Goal: Information Seeking & Learning: Learn about a topic

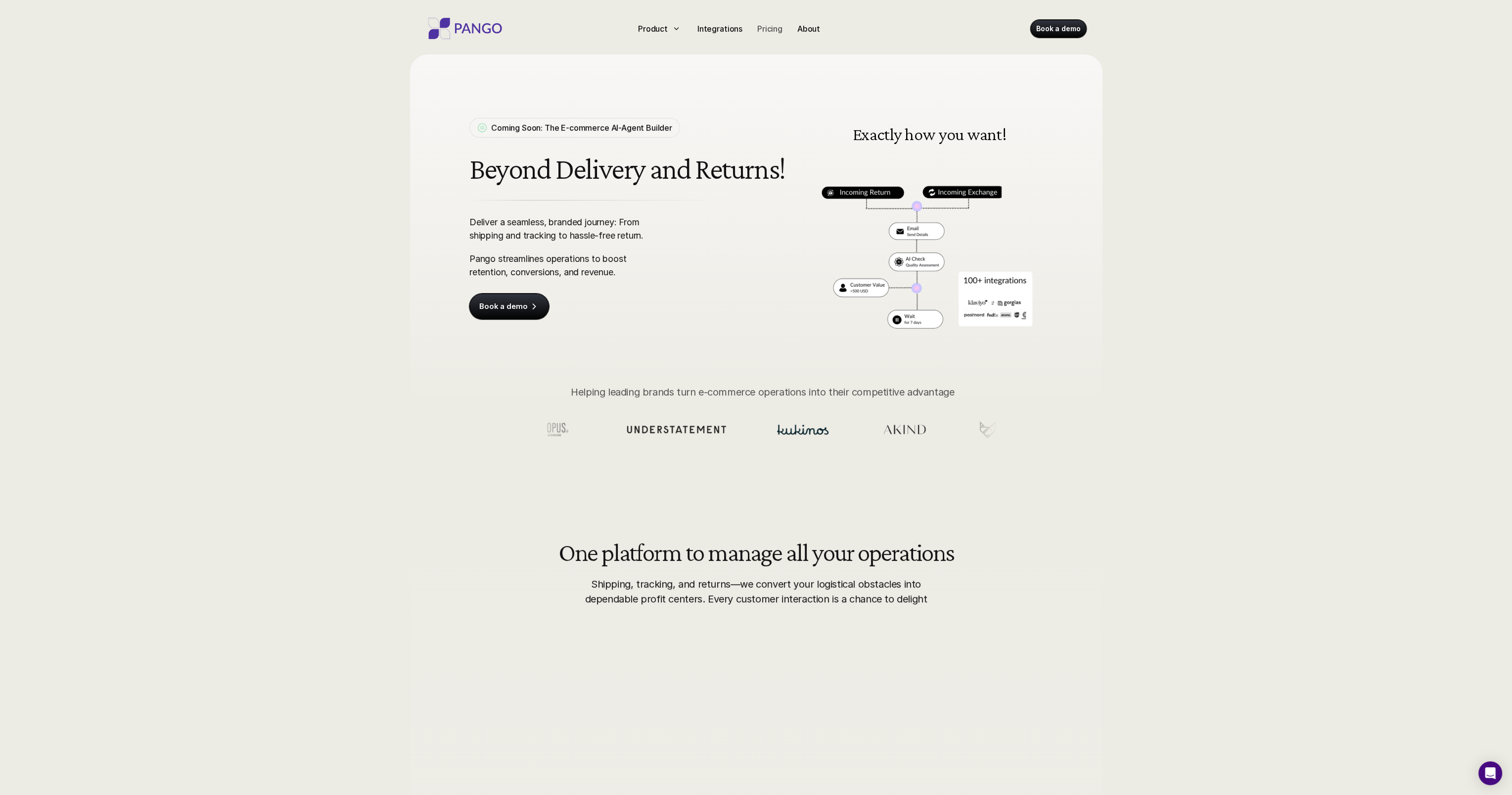
click at [763, 29] on p "Pricing" at bounding box center [770, 29] width 25 height 12
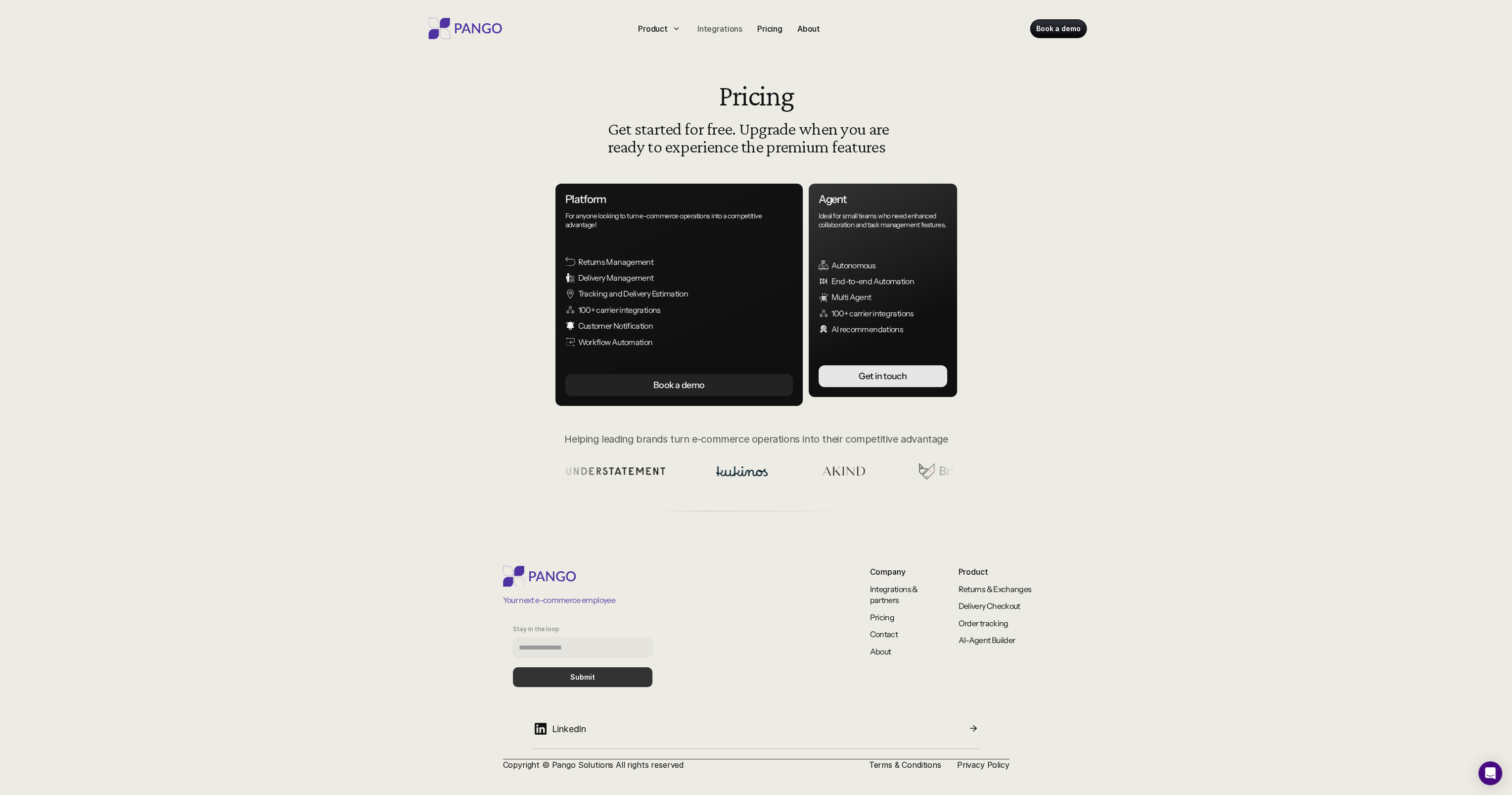
click at [722, 29] on p "Integrations" at bounding box center [719, 29] width 45 height 12
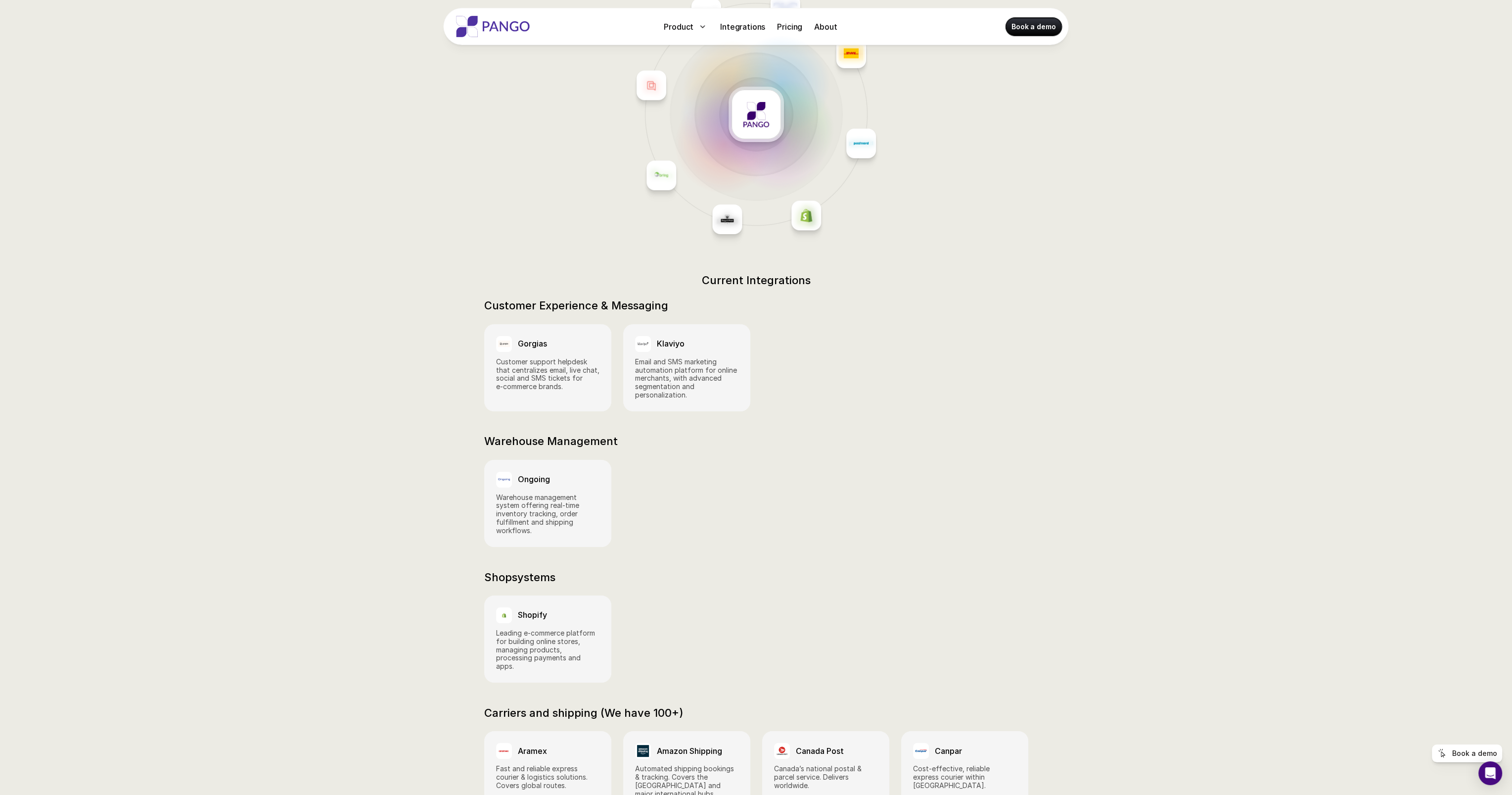
scroll to position [218, 0]
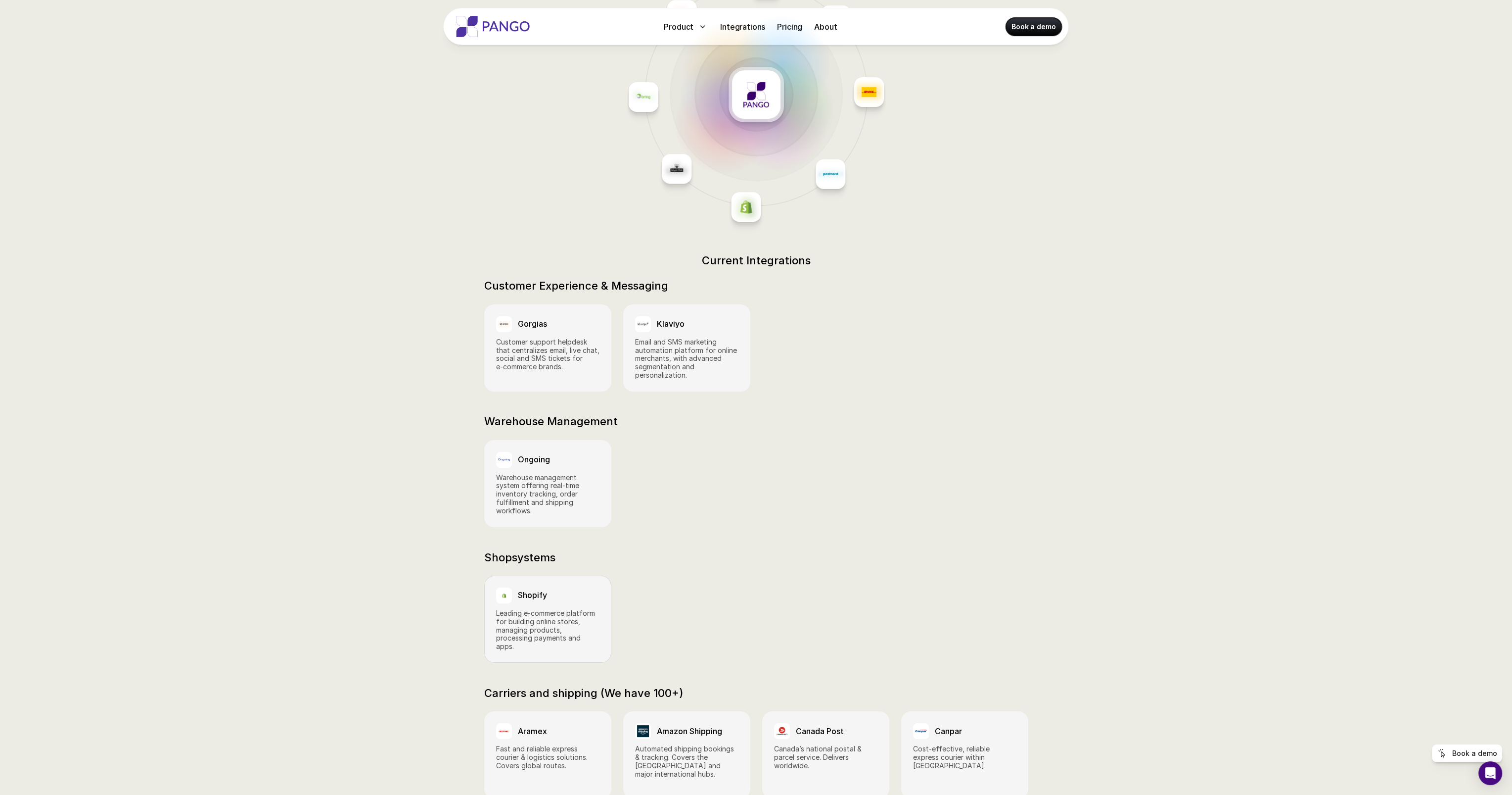
click at [566, 611] on p "Leading e‑commerce platform for building online stores, managing products, proc…" at bounding box center [548, 630] width 103 height 42
click at [533, 590] on h3 "Shopify" at bounding box center [532, 595] width 29 height 9
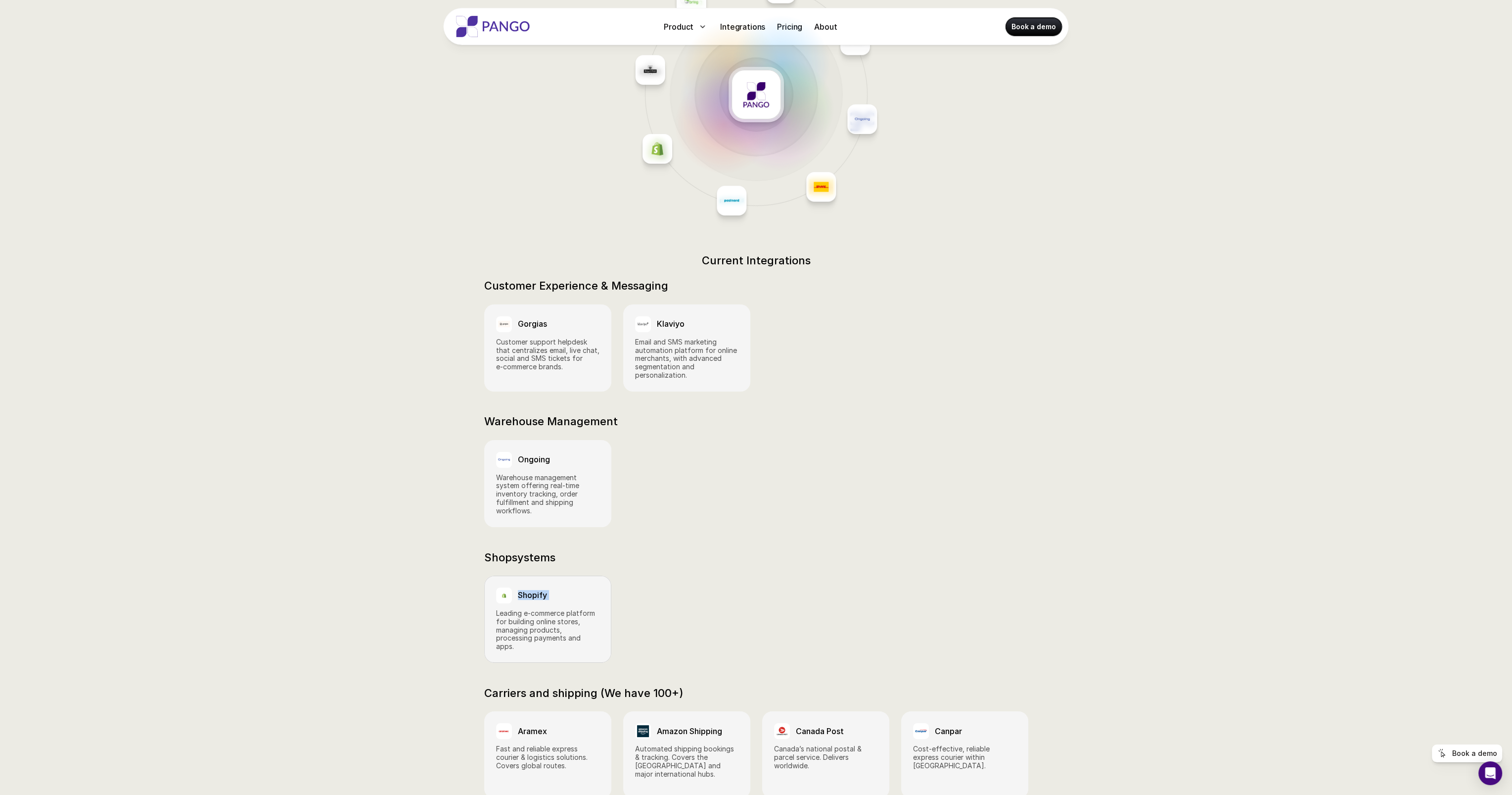
click at [533, 590] on h3 "Shopify" at bounding box center [532, 595] width 29 height 9
click at [504, 589] on img at bounding box center [504, 595] width 12 height 12
click at [511, 618] on p "Leading e‑commerce platform for building online stores, managing products, proc…" at bounding box center [548, 630] width 103 height 42
click at [574, 475] on p "Warehouse management system offering real‑time inventory tracking, order fulfil…" at bounding box center [548, 494] width 103 height 42
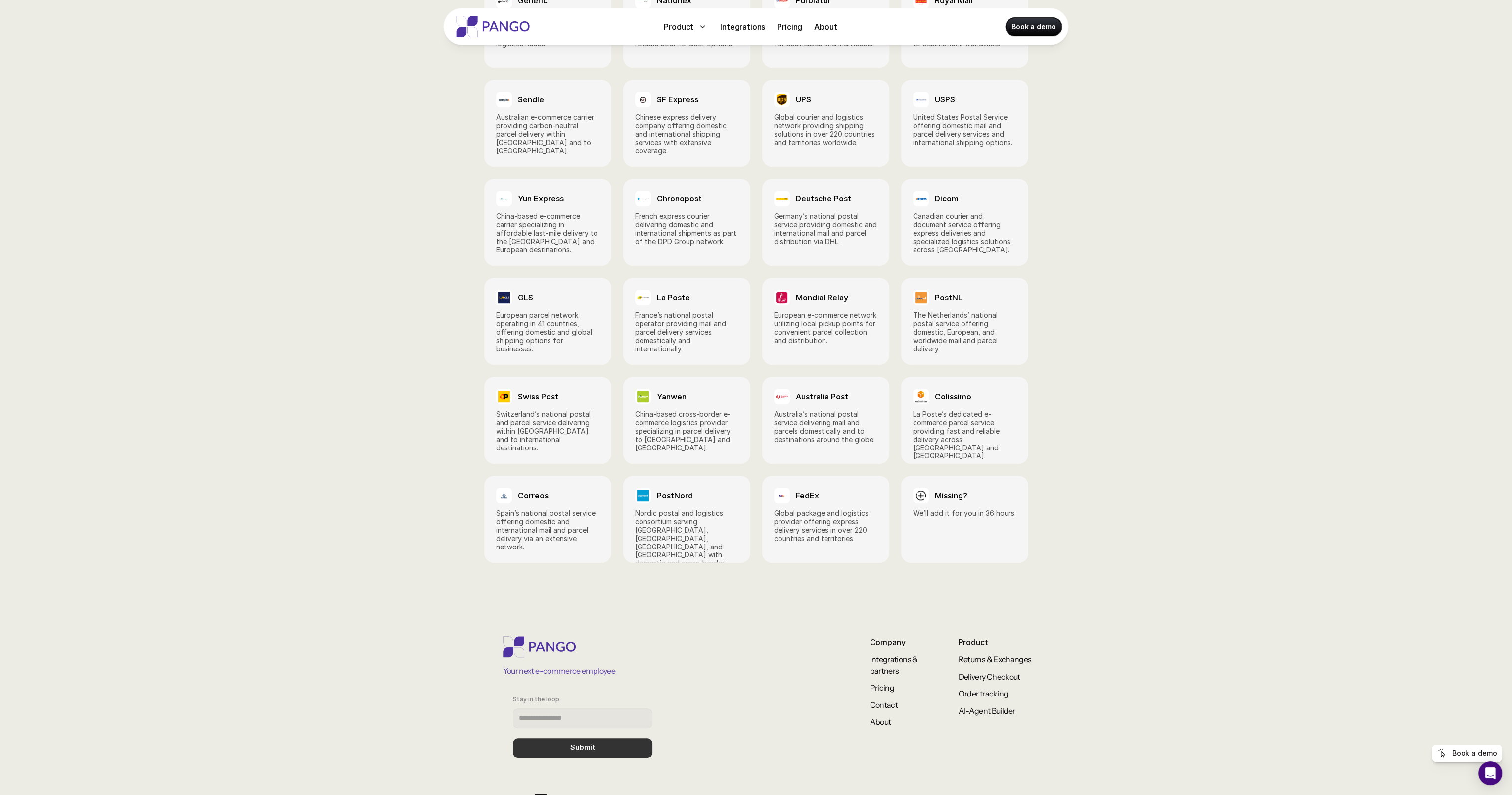
scroll to position [1148, 0]
click at [882, 652] on link "Integrations & partners" at bounding box center [894, 663] width 49 height 21
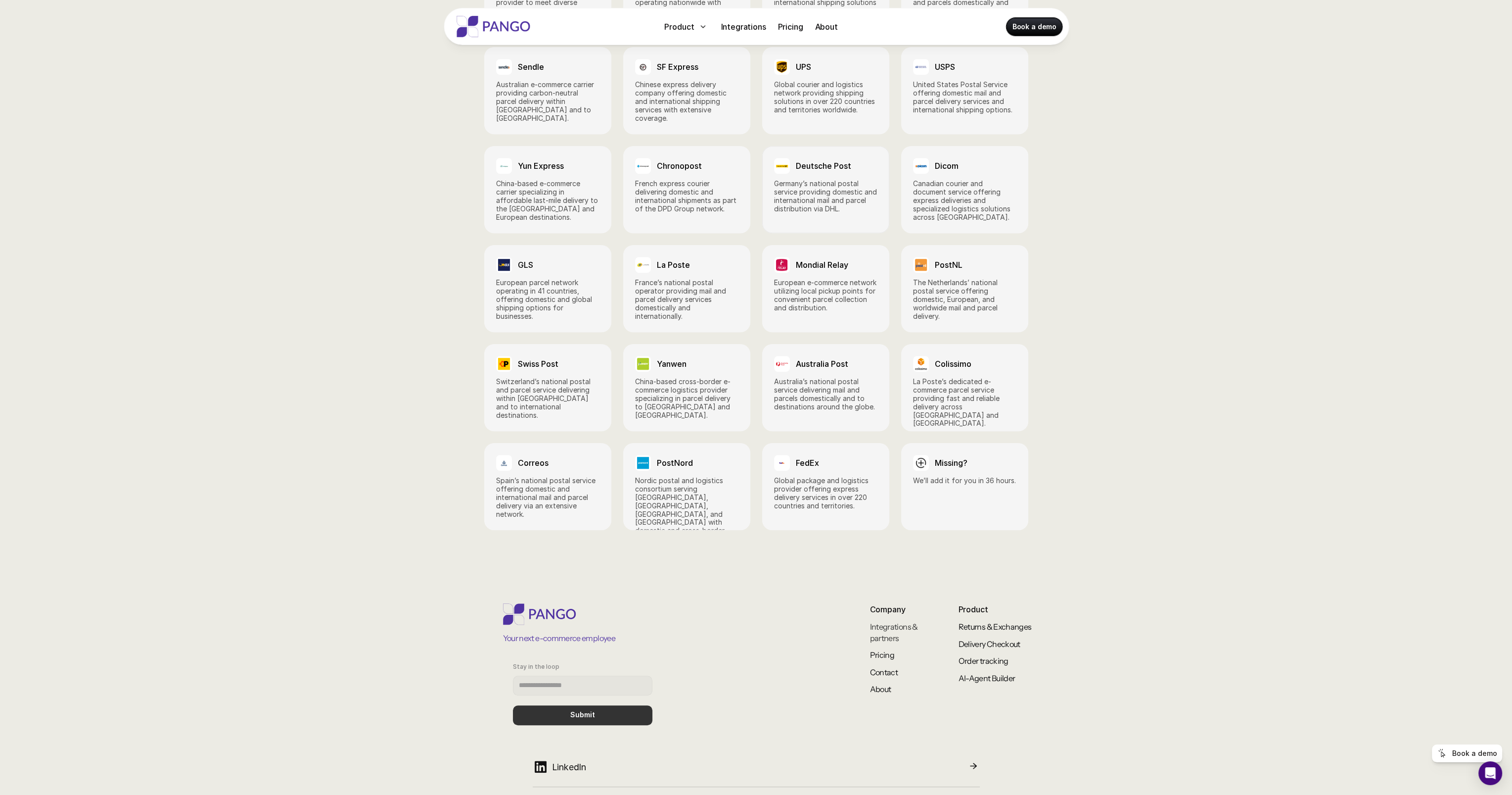
scroll to position [1209, 0]
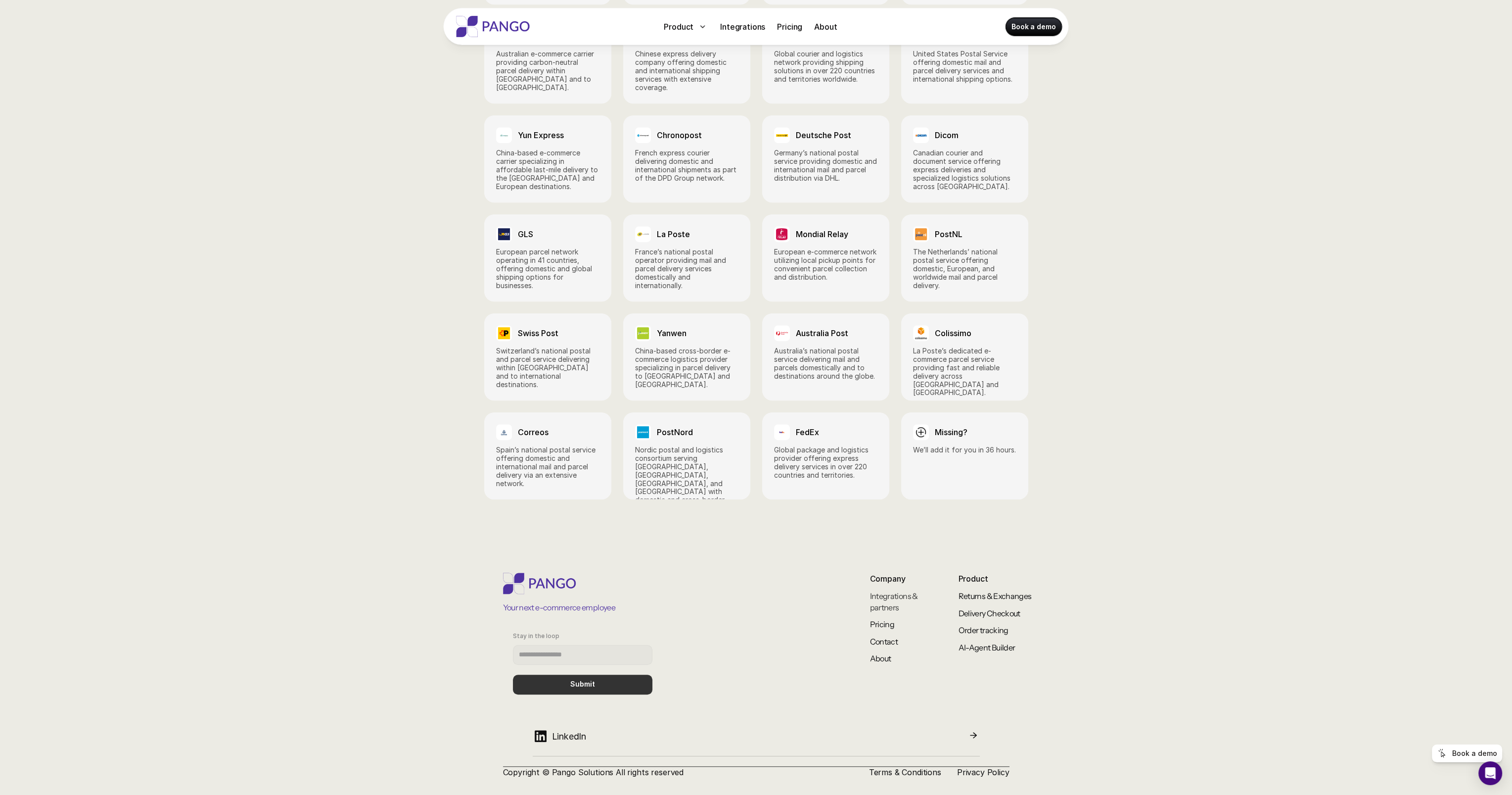
click at [882, 653] on link "About" at bounding box center [880, 658] width 22 height 10
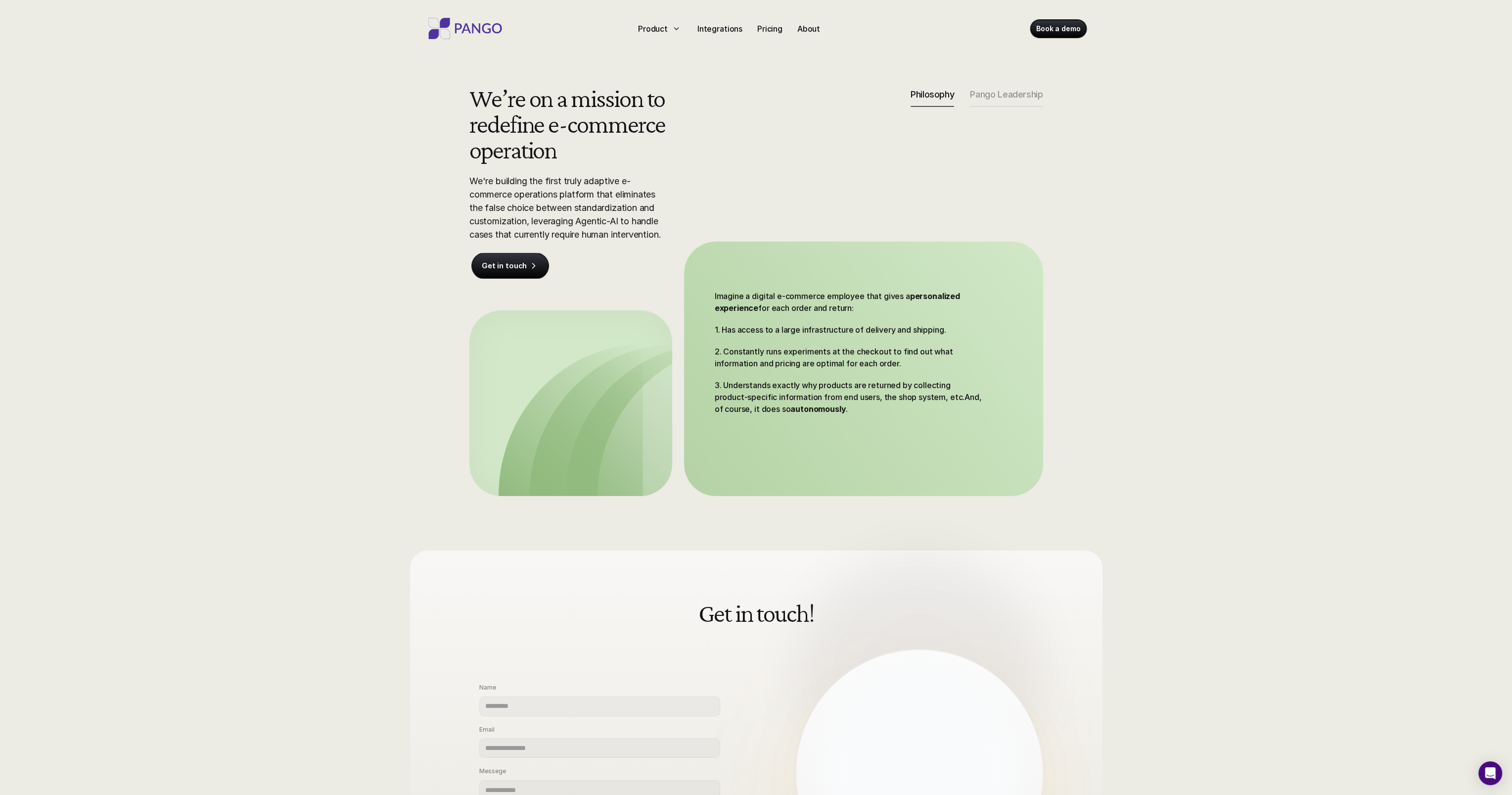
click at [350, 234] on div "We’re on a mission to redefine e-commerce operation We're building the first tr…" at bounding box center [756, 290] width 1512 height 411
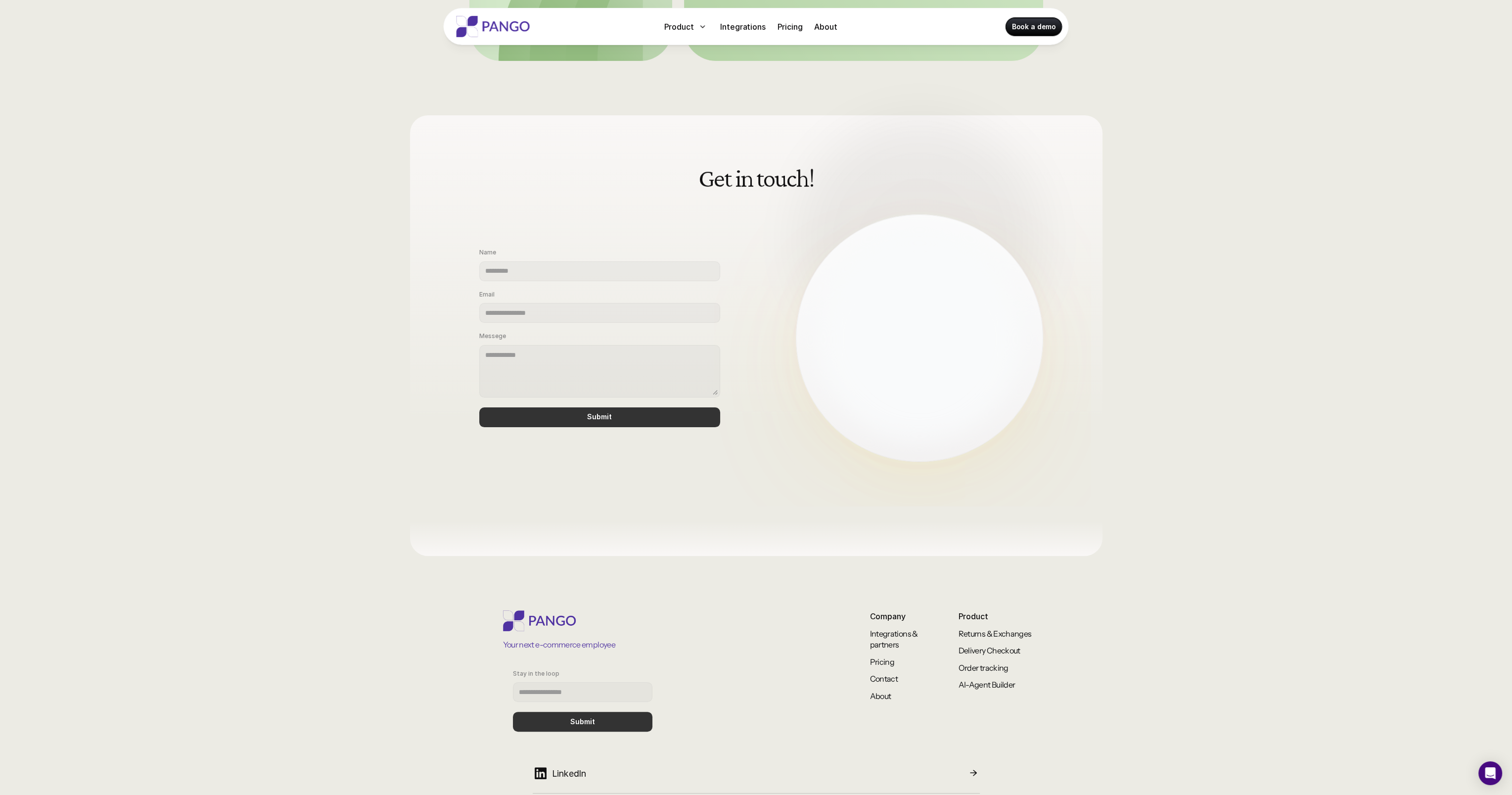
scroll to position [435, 0]
click at [979, 685] on link "AI-Agent Builder" at bounding box center [987, 683] width 57 height 10
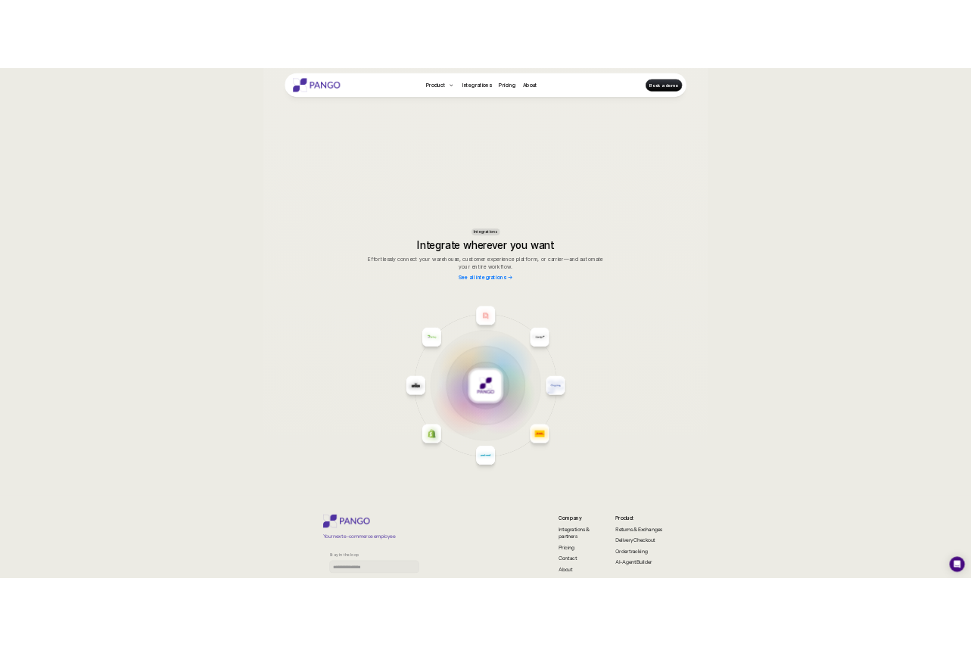
scroll to position [6463, 0]
